Goal: Transaction & Acquisition: Purchase product/service

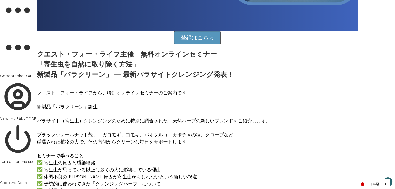
scroll to position [228, 0]
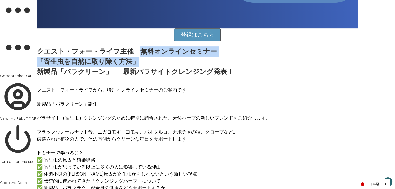
drag, startPoint x: 138, startPoint y: 50, endPoint x: 141, endPoint y: 58, distance: 8.4
click at [141, 58] on p "クエスト・フォー・ライフ主催　無料オンラインセミナー 「寄生虫を自然に取り除く方法」 新製品「パラクリーン」 ― 最新パラサイトクレンジング発表！" at bounding box center [135, 62] width 197 height 30
click at [152, 61] on p "クエスト・フォー・ライフ主催　無料オンラインセミナー 「寄生虫を自然に取り除く方法」 新製品「パラクリーン」 ― 最新パラサイトクレンジング発表！" at bounding box center [135, 62] width 197 height 30
drag, startPoint x: 154, startPoint y: 51, endPoint x: 156, endPoint y: 61, distance: 10.6
click at [156, 61] on p "クエスト・フォー・ライフ主催　無料オンラインセミナー 「寄生虫を自然に取り除く方法」 新製品「パラクリーン」 ― 最新パラサイトクレンジング発表！" at bounding box center [135, 62] width 197 height 30
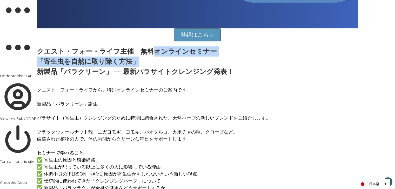
copy p "オンラインセミナー 「寄生虫を自然に取り除く方法」"
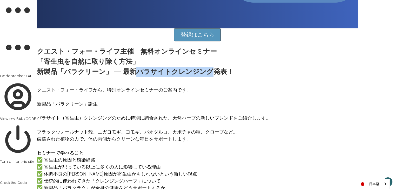
drag, startPoint x: 137, startPoint y: 71, endPoint x: 208, endPoint y: 71, distance: 70.7
click at [208, 71] on p "クエスト・フォー・ライフ主催　無料オンラインセミナー 「寄生虫を自然に取り除く方法」 新製品「パラクリーン」 ― 最新パラサイトクレンジング発表！" at bounding box center [135, 62] width 197 height 30
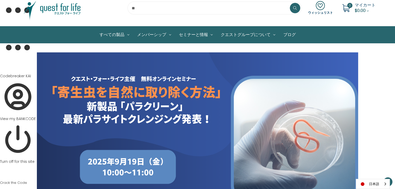
scroll to position [0, 0]
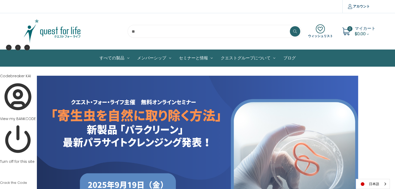
click at [63, 28] on img at bounding box center [52, 31] width 65 height 26
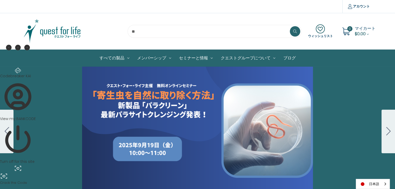
click at [387, 130] on icon "Go to slide 2" at bounding box center [388, 131] width 4 height 8
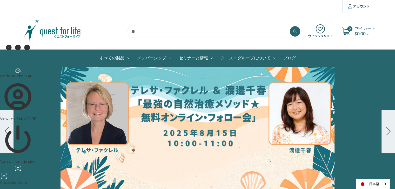
click at [382, 129] on button "Go to slide 3" at bounding box center [389, 132] width 14 height 44
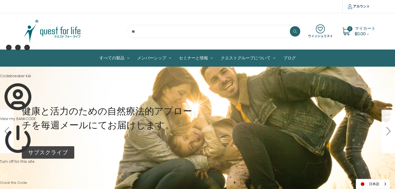
click at [382, 129] on button "Go to slide 1" at bounding box center [389, 132] width 14 height 44
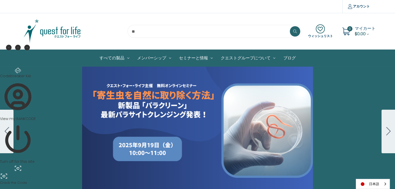
click at [382, 129] on button "Go to slide 2" at bounding box center [389, 132] width 14 height 44
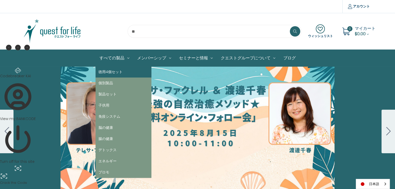
click at [108, 71] on link "徳用4個セット" at bounding box center [124, 72] width 56 height 11
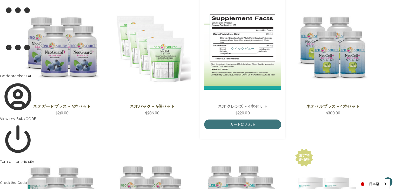
scroll to position [112, 0]
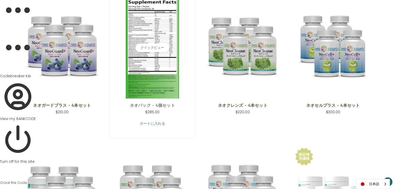
click at [151, 122] on link "カートに入れる" at bounding box center [152, 124] width 77 height 10
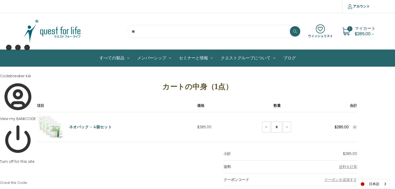
click at [358, 32] on span "$285.00" at bounding box center [363, 34] width 16 height 6
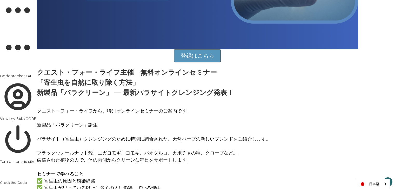
scroll to position [210, 0]
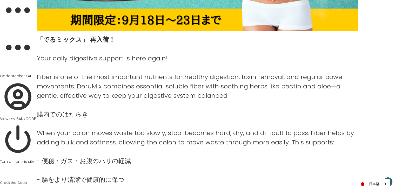
scroll to position [222, 0]
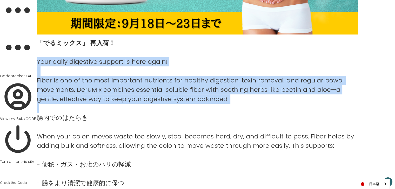
drag, startPoint x: 37, startPoint y: 60, endPoint x: 212, endPoint y: 104, distance: 180.5
copy div "Your daily digestive support is here again! Fiber is one of the most important …"
